Goal: Transaction & Acquisition: Purchase product/service

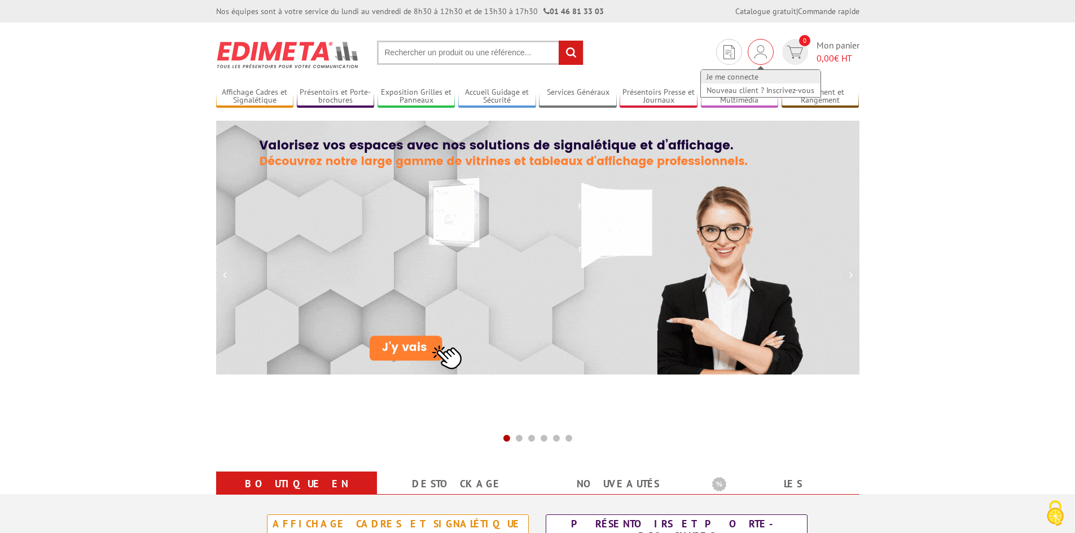
click at [761, 77] on link "Je me connecte" at bounding box center [761, 77] width 120 height 14
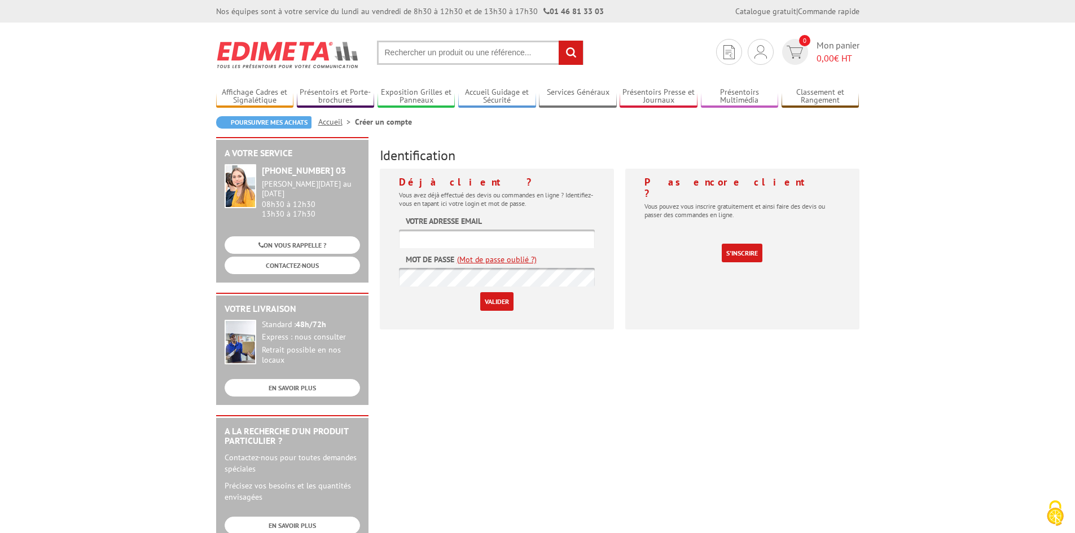
click at [500, 234] on input "text" at bounding box center [497, 239] width 196 height 19
type input "[EMAIL_ADDRESS][DOMAIN_NAME]"
click at [480, 292] on input "Valider" at bounding box center [496, 301] width 33 height 19
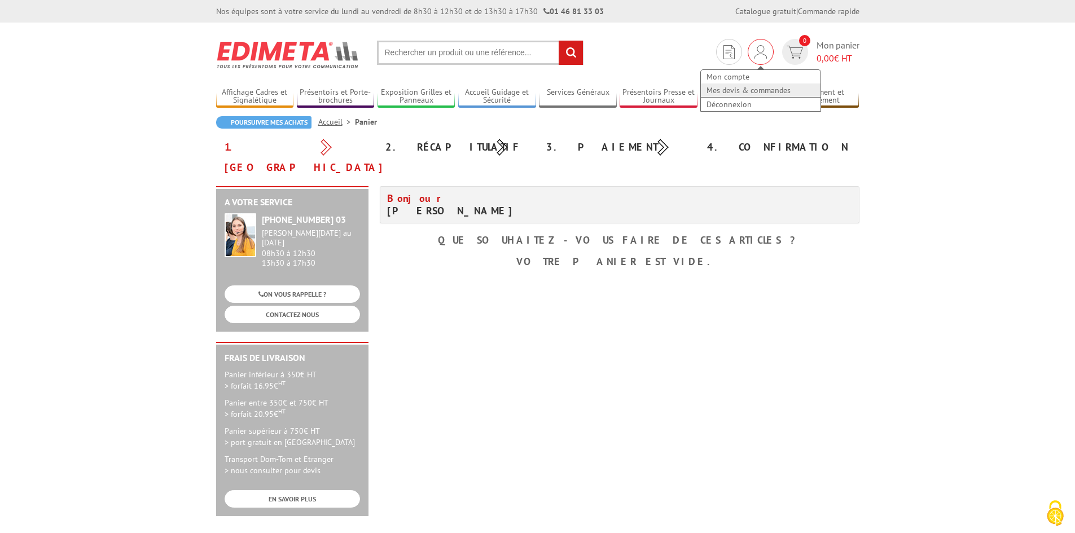
click at [748, 90] on link "Mes devis & commandes" at bounding box center [761, 91] width 120 height 14
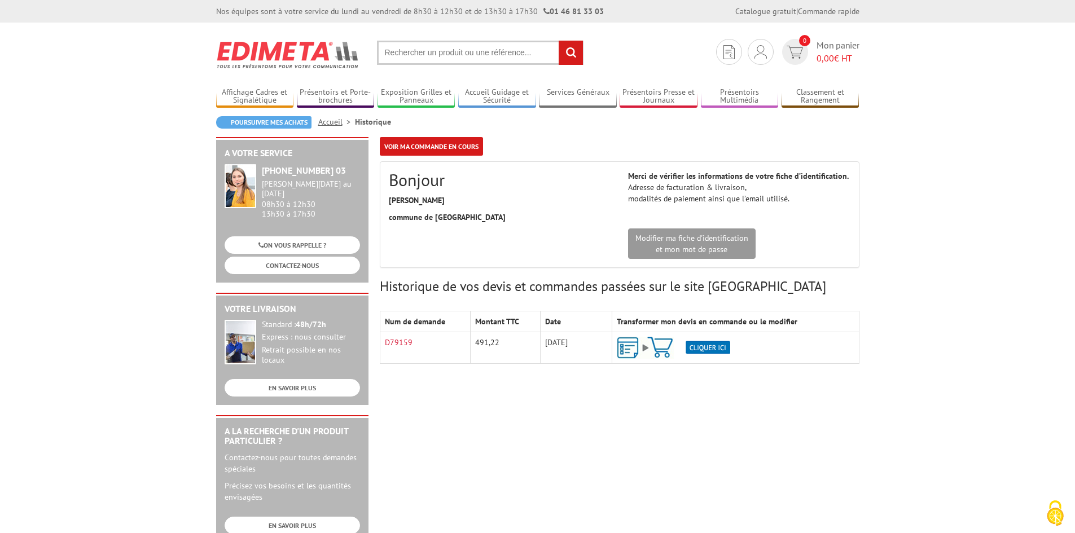
click at [722, 347] on img at bounding box center [673, 348] width 113 height 22
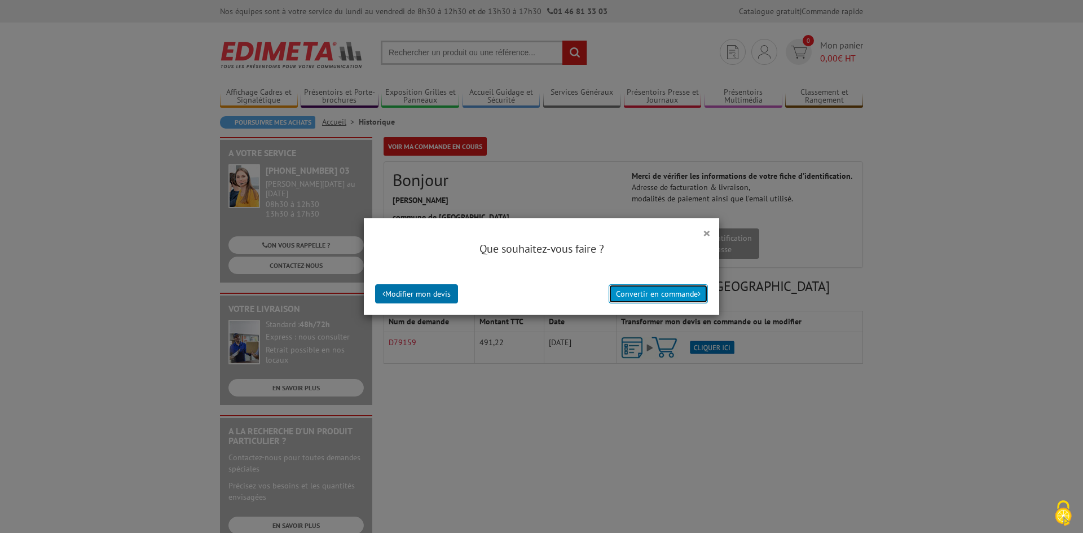
click at [639, 296] on button "Convertir en commande" at bounding box center [658, 293] width 99 height 19
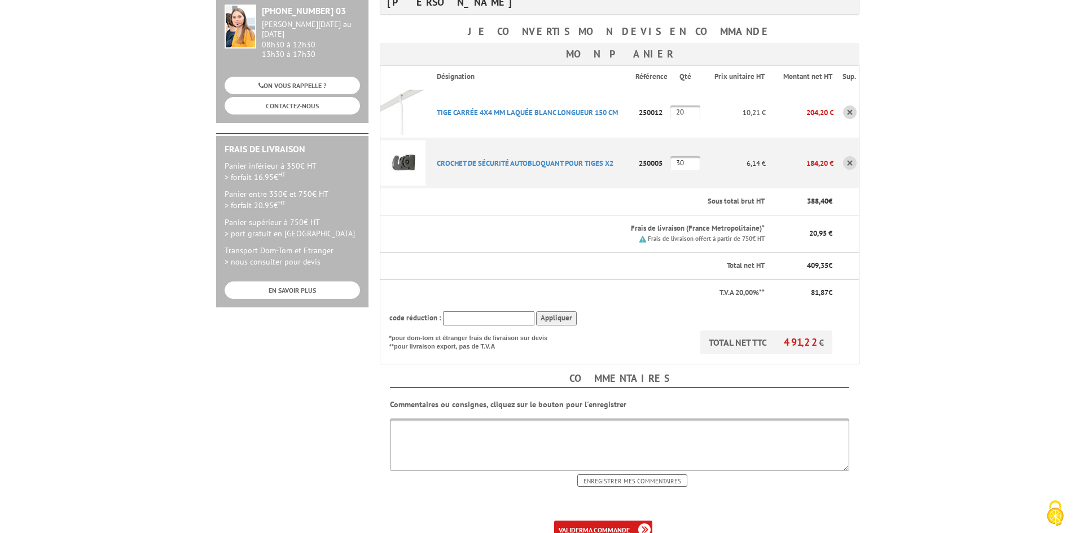
scroll to position [226, 0]
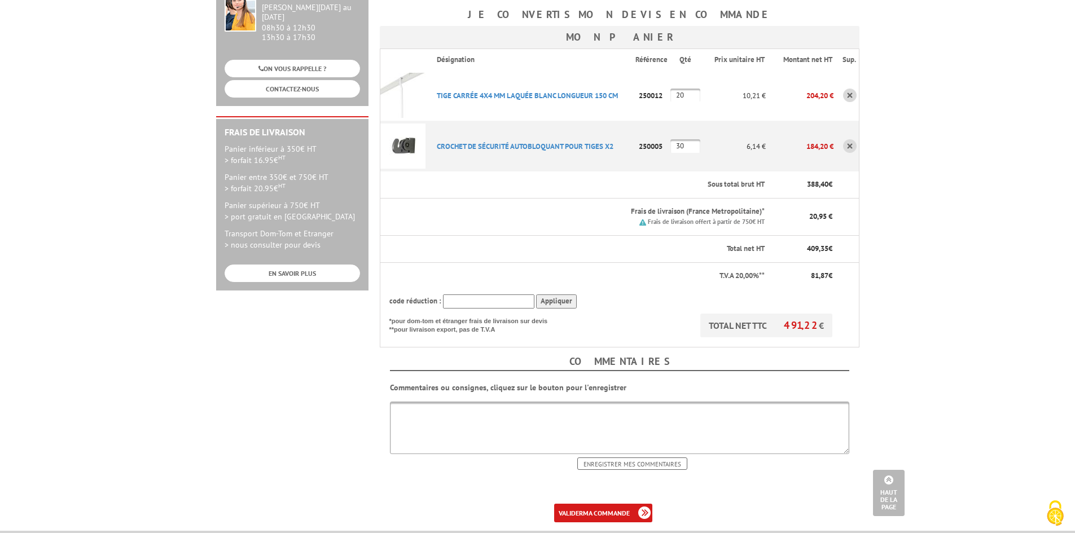
click at [740, 407] on textarea at bounding box center [619, 428] width 459 height 52
click at [541, 402] on textarea "Livraison" at bounding box center [619, 428] width 459 height 52
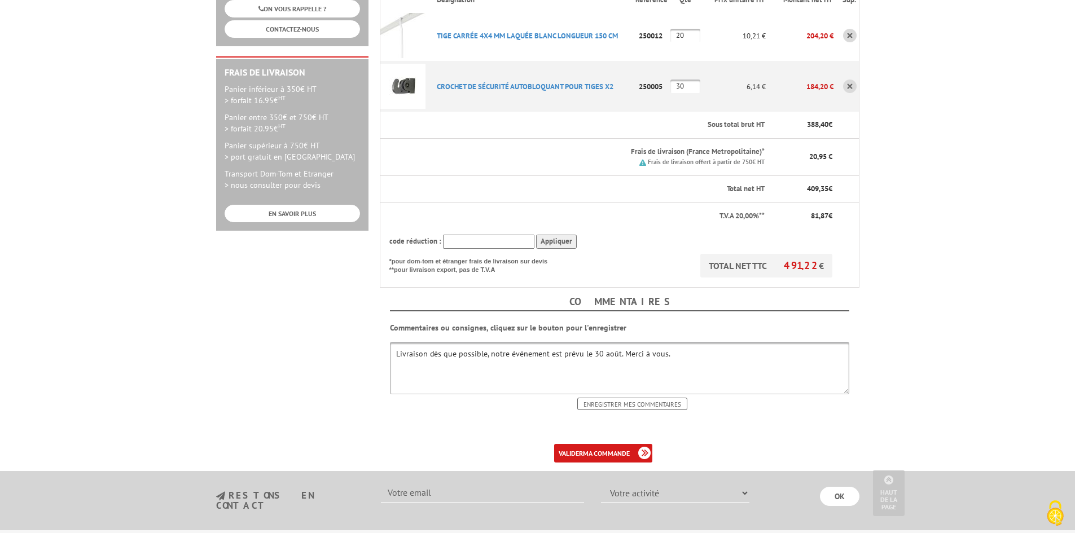
scroll to position [339, 0]
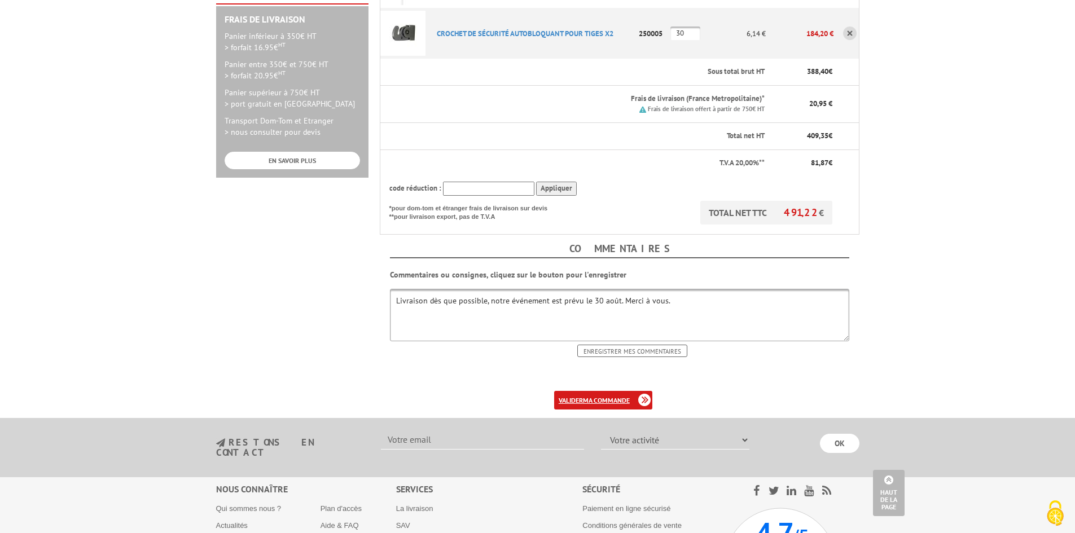
type textarea "Livraison dès que possible, notre événement est prévu le 30 août. Merci à vous."
click at [624, 396] on b "ma commande" at bounding box center [606, 400] width 47 height 8
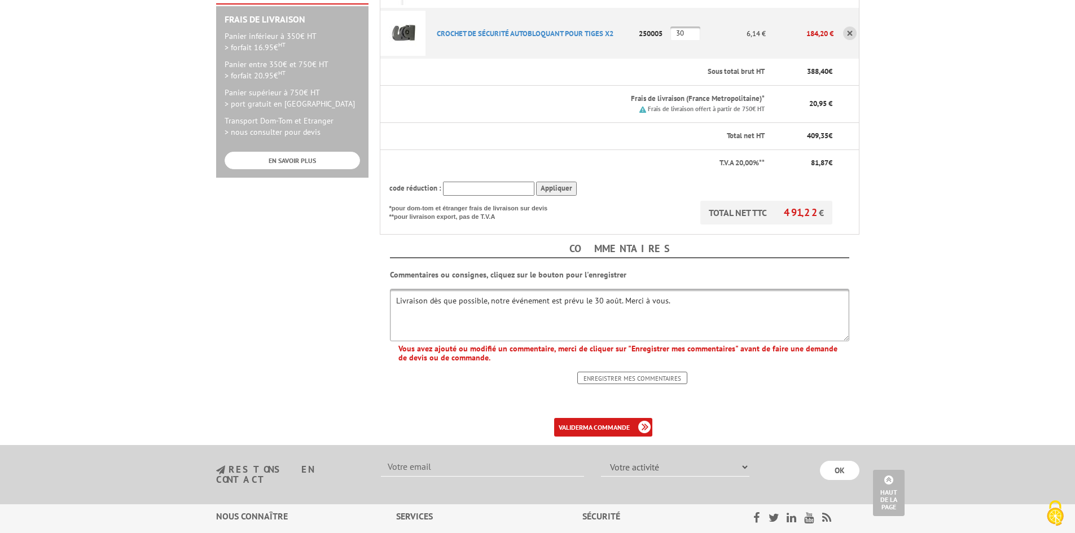
click at [639, 372] on input "Enregistrer mes commentaires" at bounding box center [632, 378] width 110 height 12
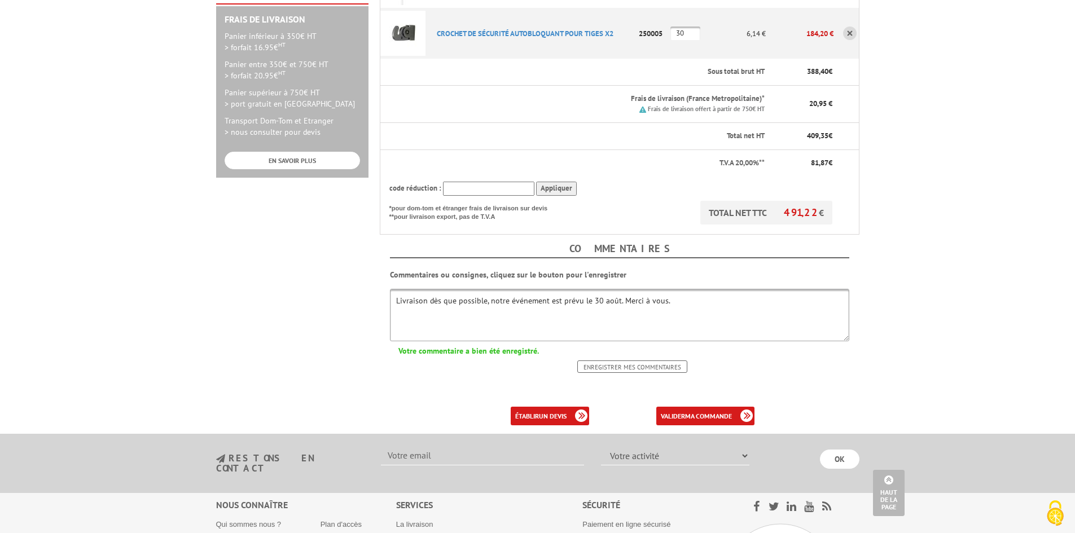
scroll to position [226, 0]
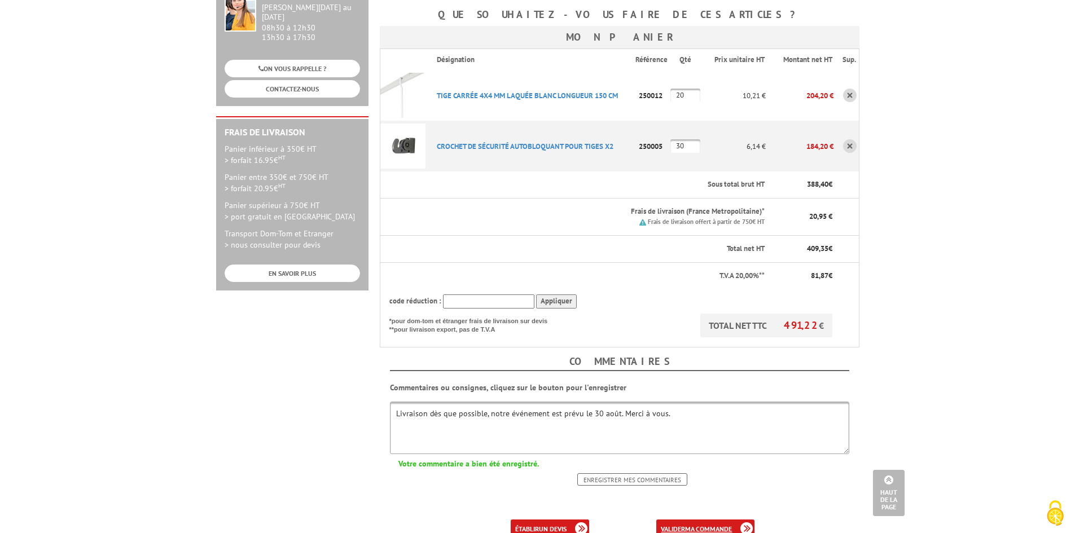
click at [730, 525] on b "ma commande" at bounding box center [708, 529] width 47 height 8
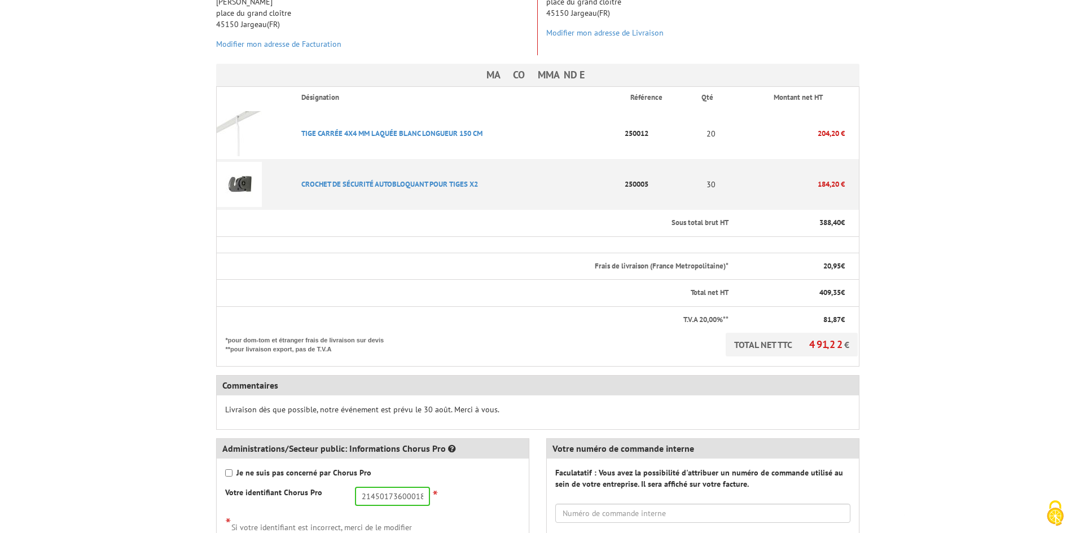
scroll to position [339, 0]
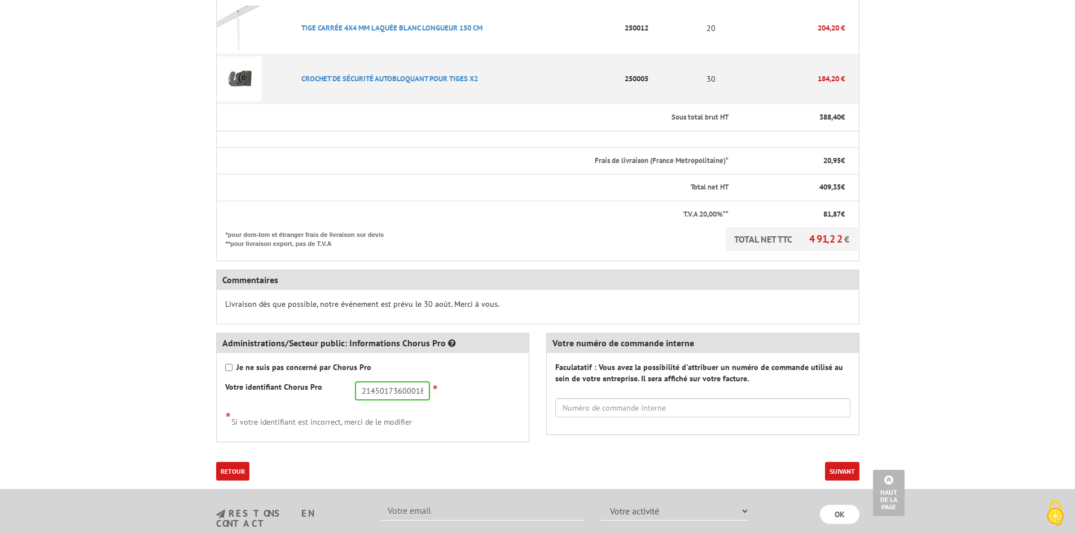
click at [883, 371] on body "Nos équipes sont à votre service du lundi au vendredi de 8h30 à 12h30 et de 13h…" at bounding box center [537, 205] width 1075 height 1088
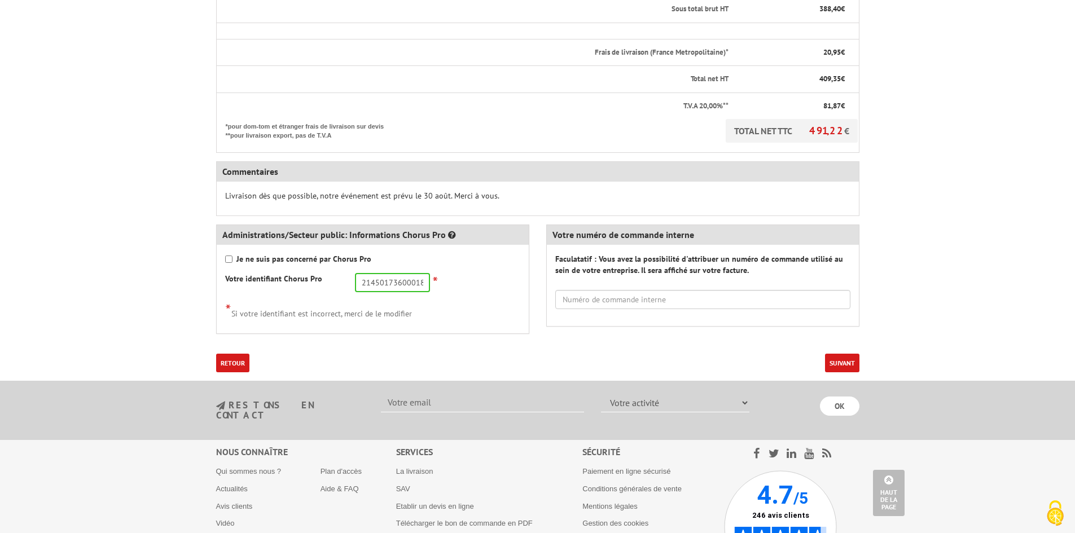
scroll to position [451, 0]
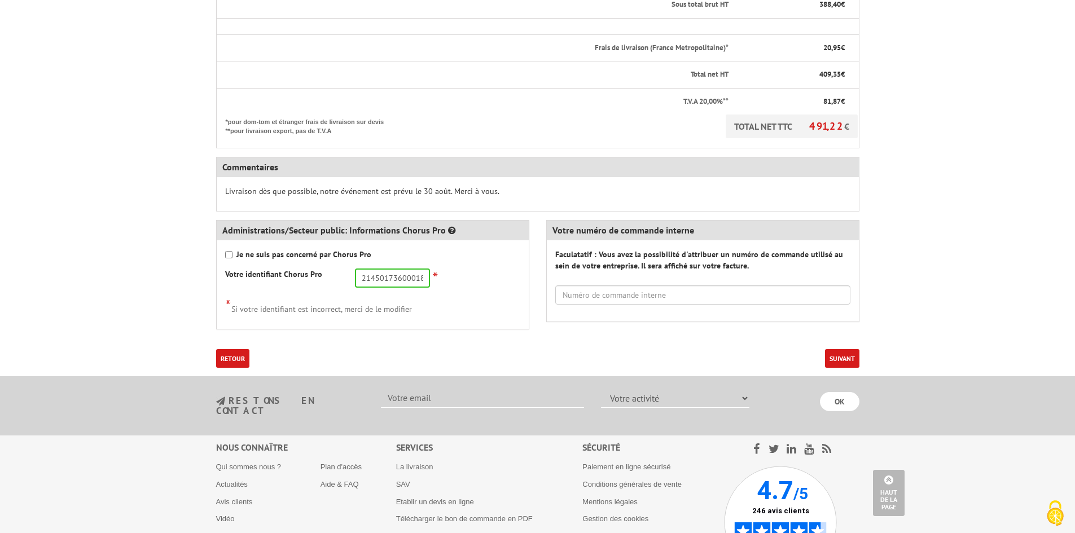
click at [834, 349] on button "Suivant" at bounding box center [842, 358] width 34 height 19
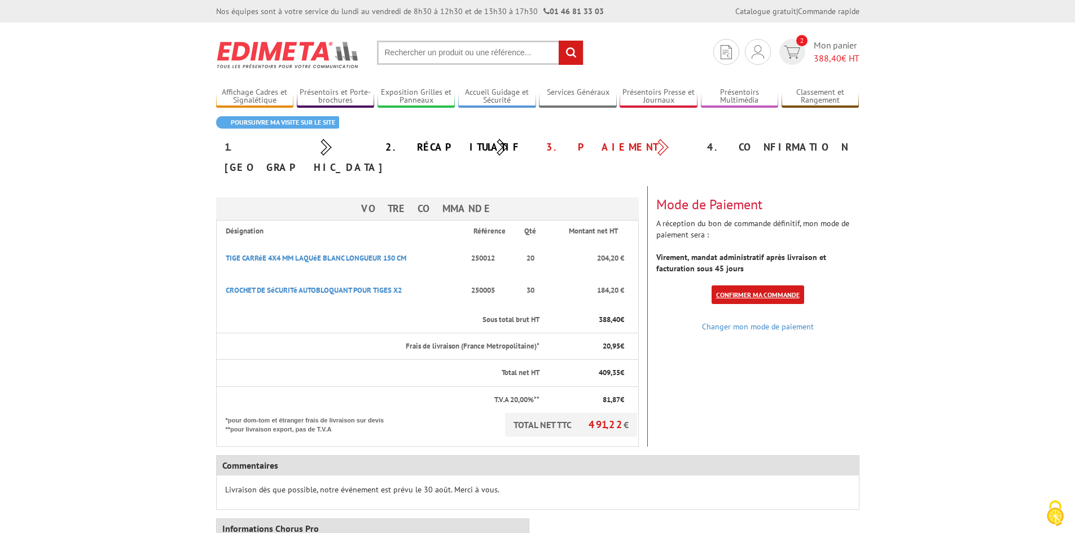
click at [759, 286] on link "Confirmer ma commande" at bounding box center [758, 295] width 93 height 19
